Goal: Task Accomplishment & Management: Manage account settings

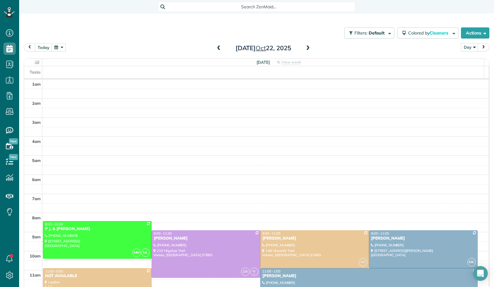
scroll to position [112, 0]
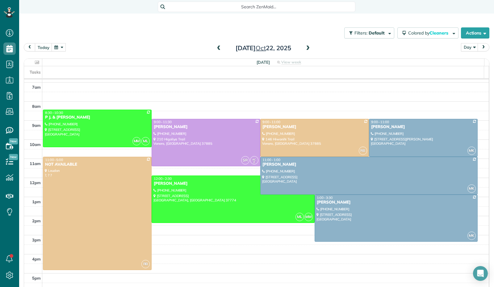
click at [62, 46] on button "button" at bounding box center [59, 47] width 14 height 8
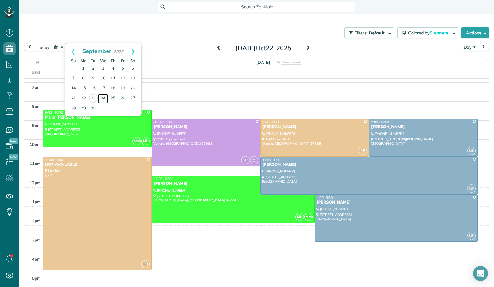
click at [101, 98] on link "24" at bounding box center [103, 99] width 10 height 10
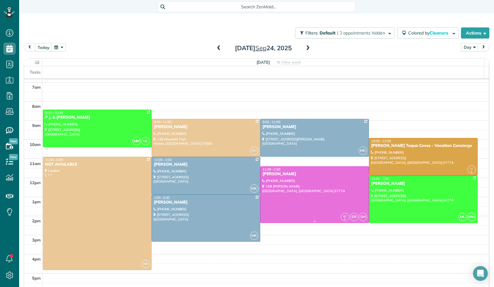
click at [292, 195] on div at bounding box center [314, 195] width 108 height 56
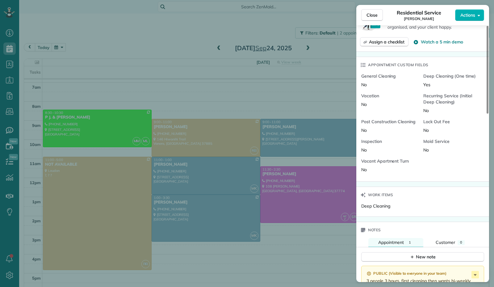
scroll to position [491, 0]
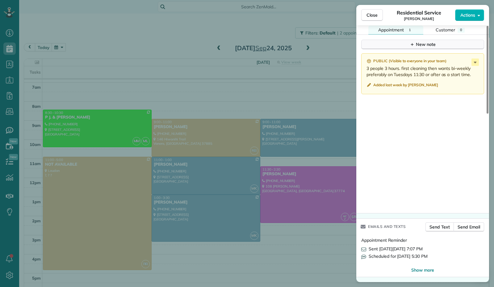
click at [409, 44] on button "New note" at bounding box center [422, 45] width 123 height 10
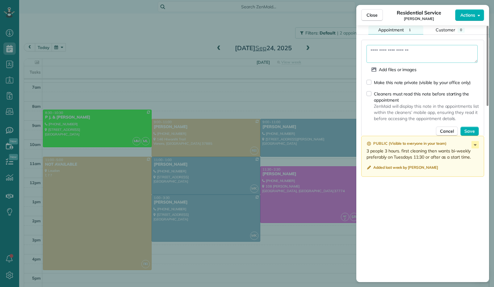
click at [394, 55] on textarea at bounding box center [421, 54] width 111 height 18
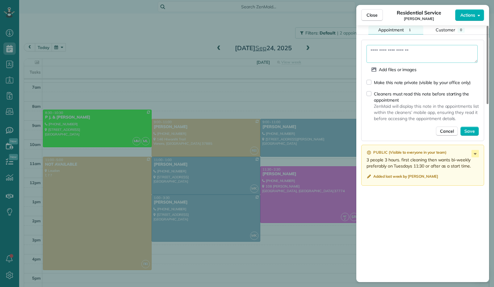
paste textarea "**********"
type textarea "**********"
click at [465, 134] on span "Save" at bounding box center [469, 131] width 10 height 6
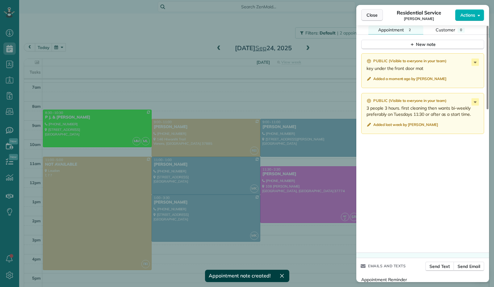
click at [374, 11] on button "Close" at bounding box center [372, 15] width 22 height 12
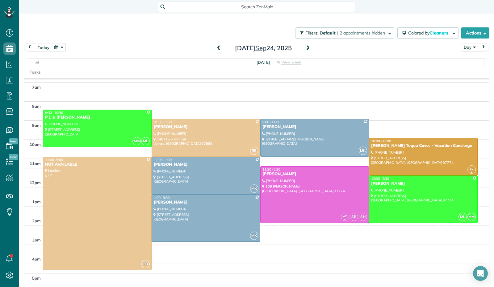
click at [46, 43] on button "today" at bounding box center [43, 47] width 17 height 8
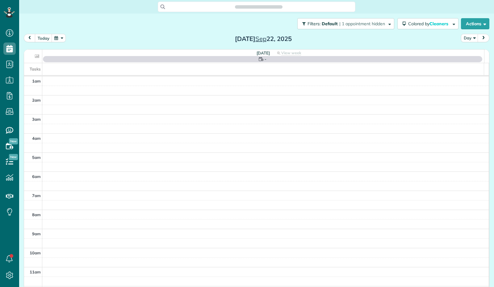
scroll to position [114, 0]
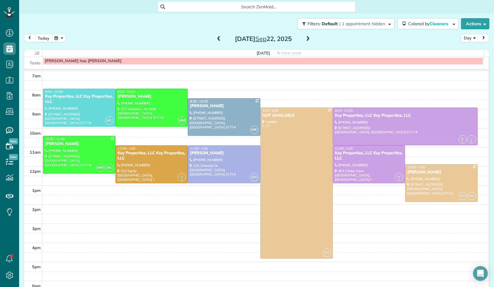
click at [43, 37] on button "today" at bounding box center [43, 38] width 17 height 8
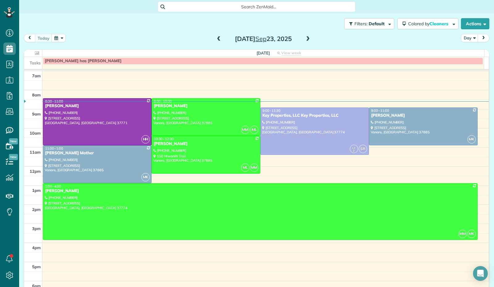
click at [215, 40] on span at bounding box center [218, 39] width 7 height 6
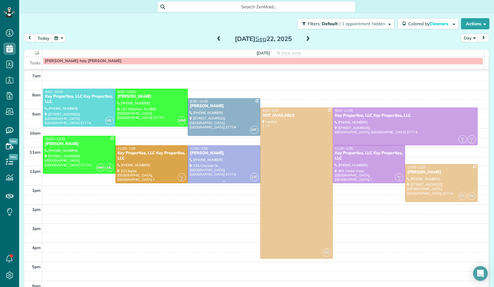
click at [207, 155] on div "[PERSON_NAME]" at bounding box center [223, 153] width 69 height 5
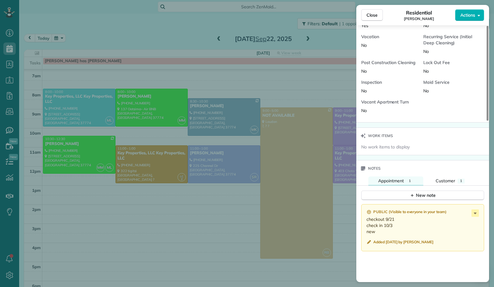
scroll to position [309, 0]
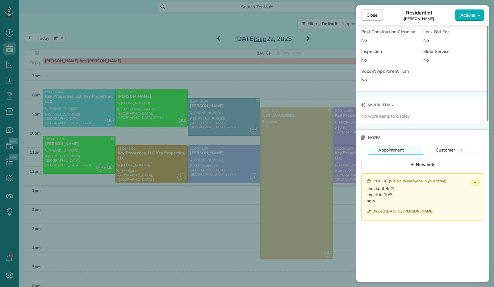
click at [374, 18] on span "Close" at bounding box center [371, 15] width 11 height 6
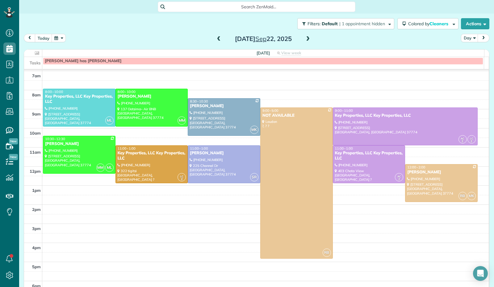
click at [304, 38] on span at bounding box center [307, 39] width 7 height 6
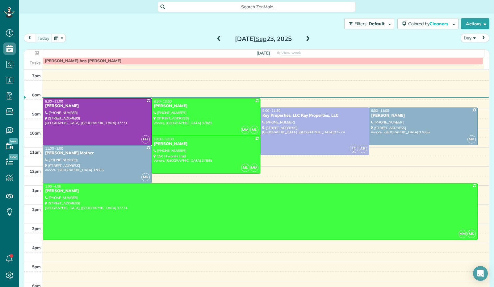
click at [306, 38] on span at bounding box center [307, 39] width 7 height 6
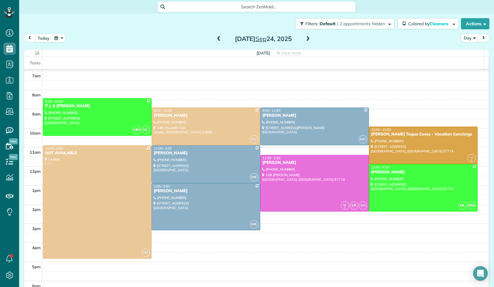
click at [38, 38] on button "today" at bounding box center [43, 38] width 17 height 8
